Goal: Book appointment/travel/reservation

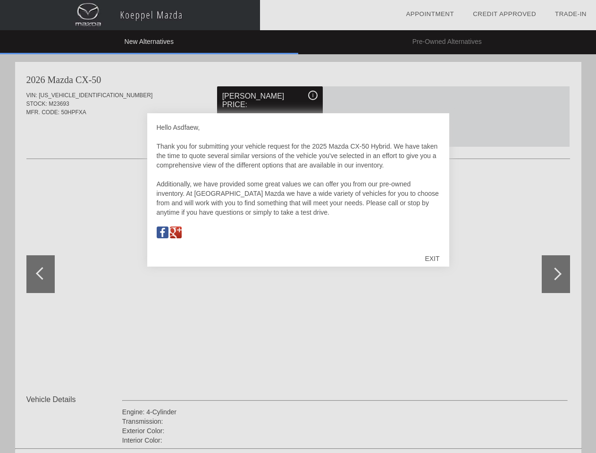
click at [430, 14] on link "Appointment" at bounding box center [430, 13] width 48 height 7
click at [432, 259] on div "EXIT" at bounding box center [431, 258] width 33 height 28
